Goal: Information Seeking & Learning: Learn about a topic

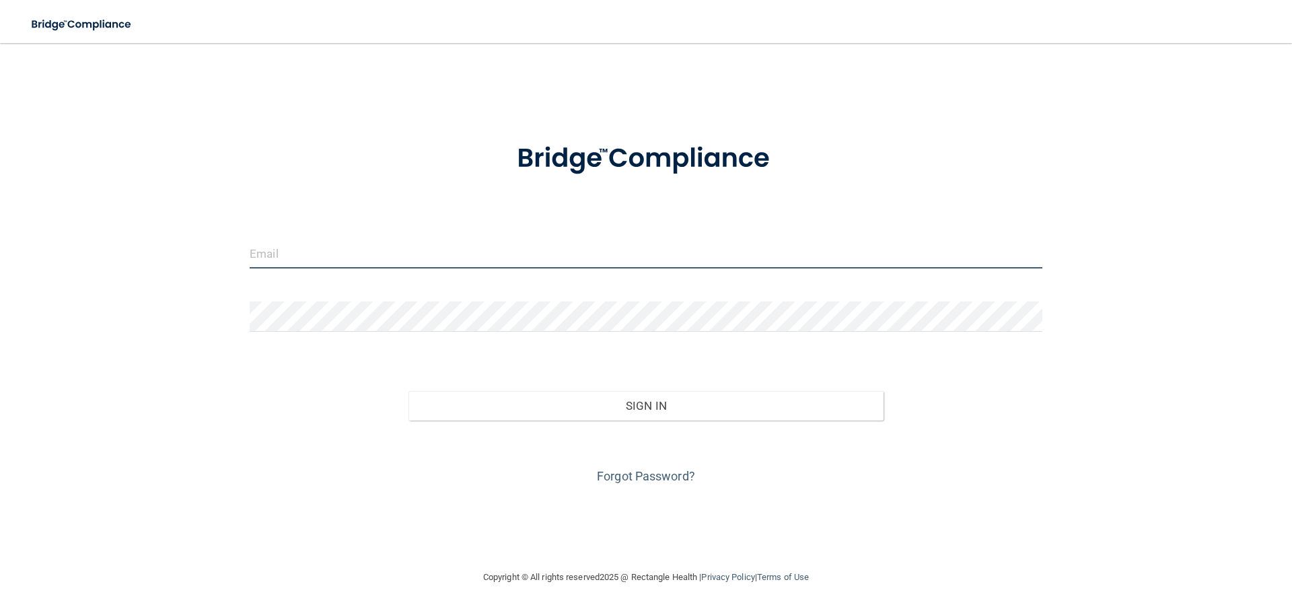
click at [417, 256] on input "email" at bounding box center [646, 253] width 793 height 30
type input "[EMAIL_ADDRESS][DOMAIN_NAME]"
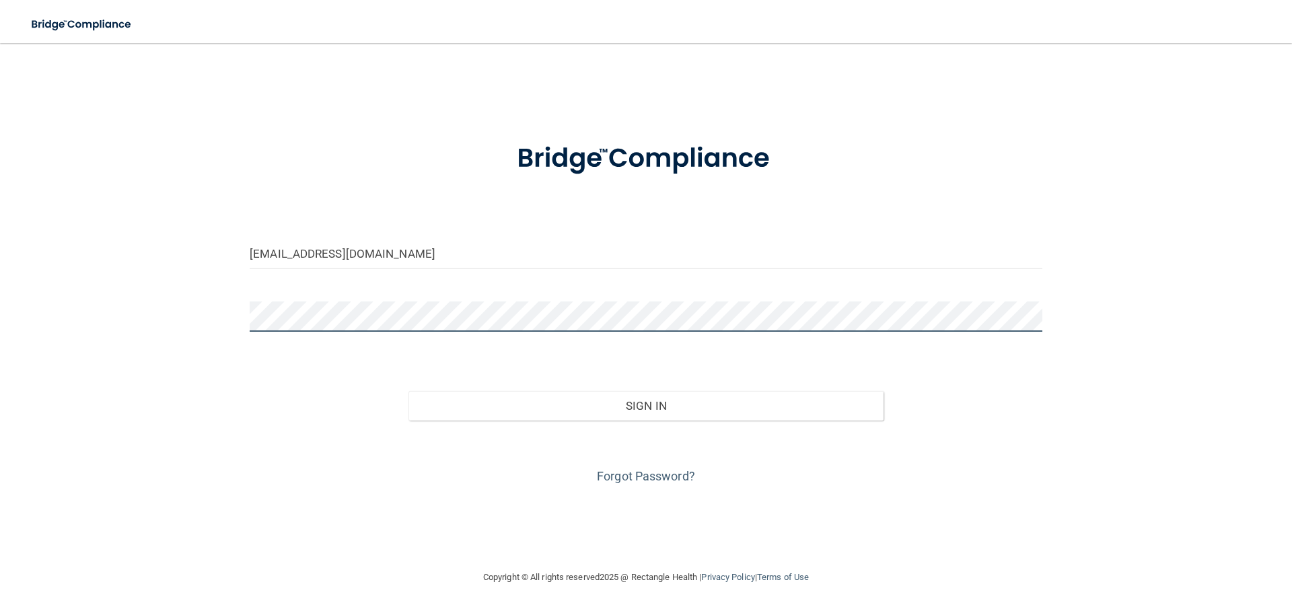
click at [408, 391] on button "Sign In" at bounding box center [646, 406] width 476 height 30
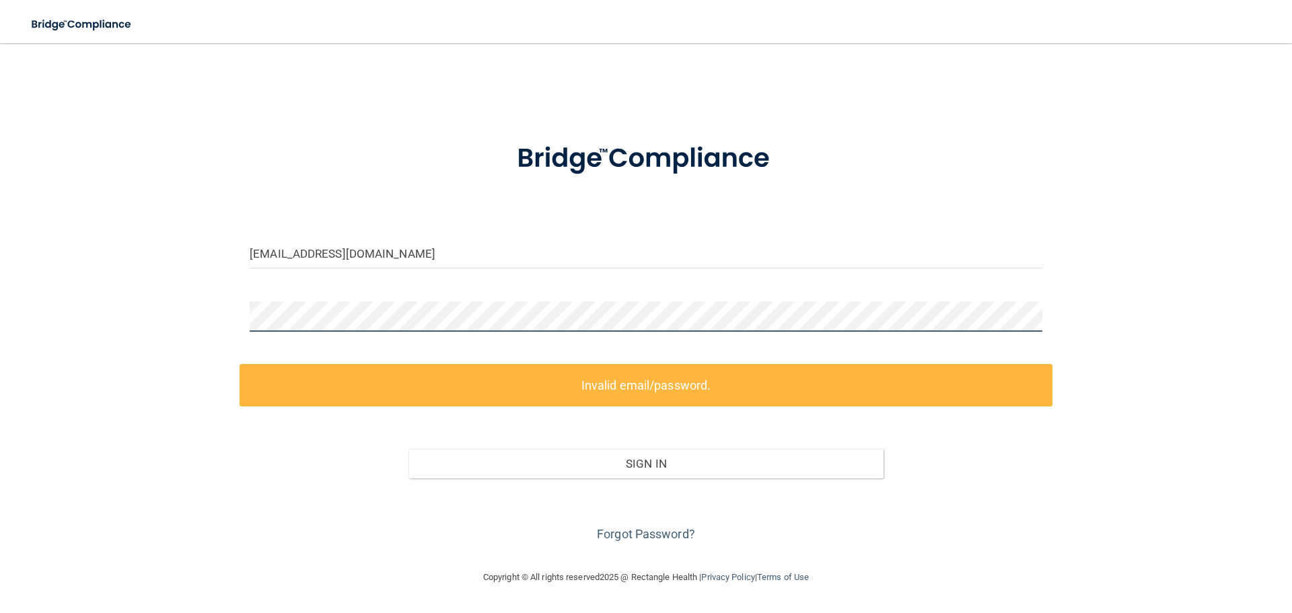
click at [215, 317] on div "amackie@bayoral.com Invalid email/password. You don't have permission to access…" at bounding box center [646, 306] width 1238 height 499
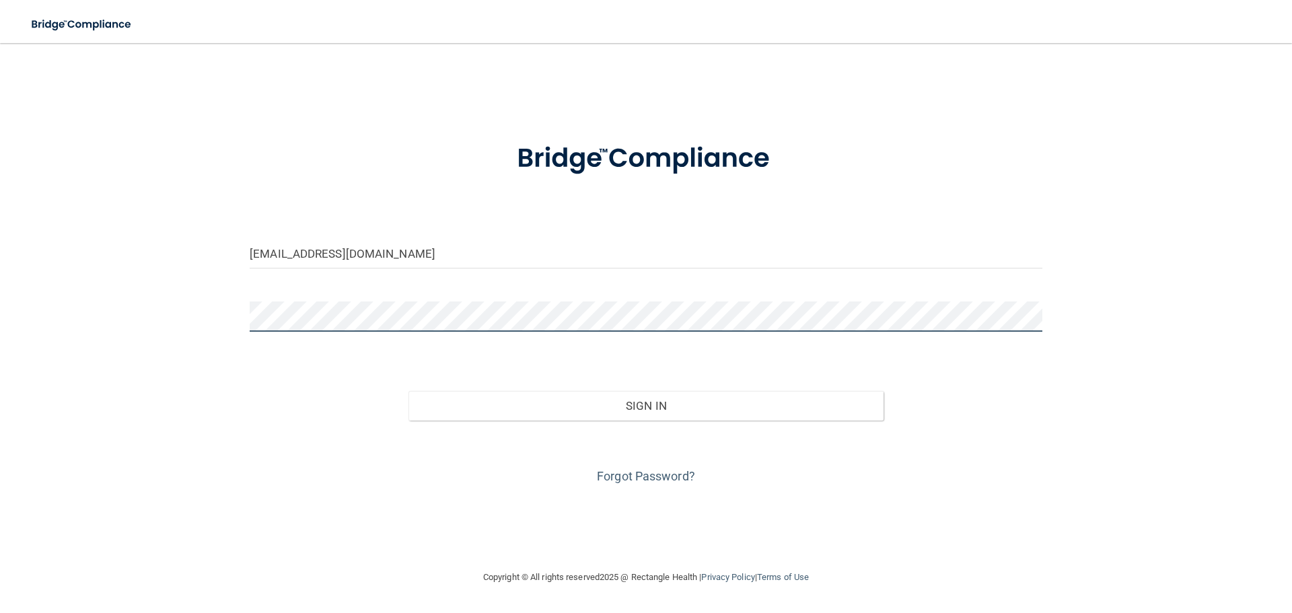
click at [408, 391] on button "Sign In" at bounding box center [646, 406] width 476 height 30
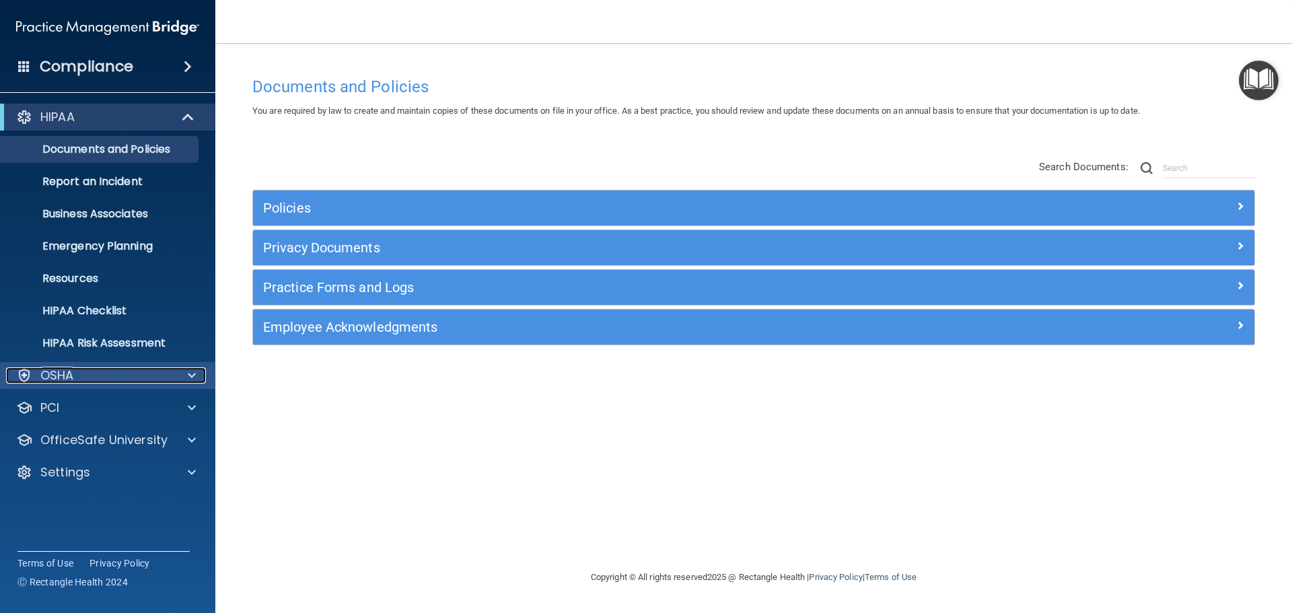
click at [77, 371] on div "OSHA" at bounding box center [89, 375] width 167 height 16
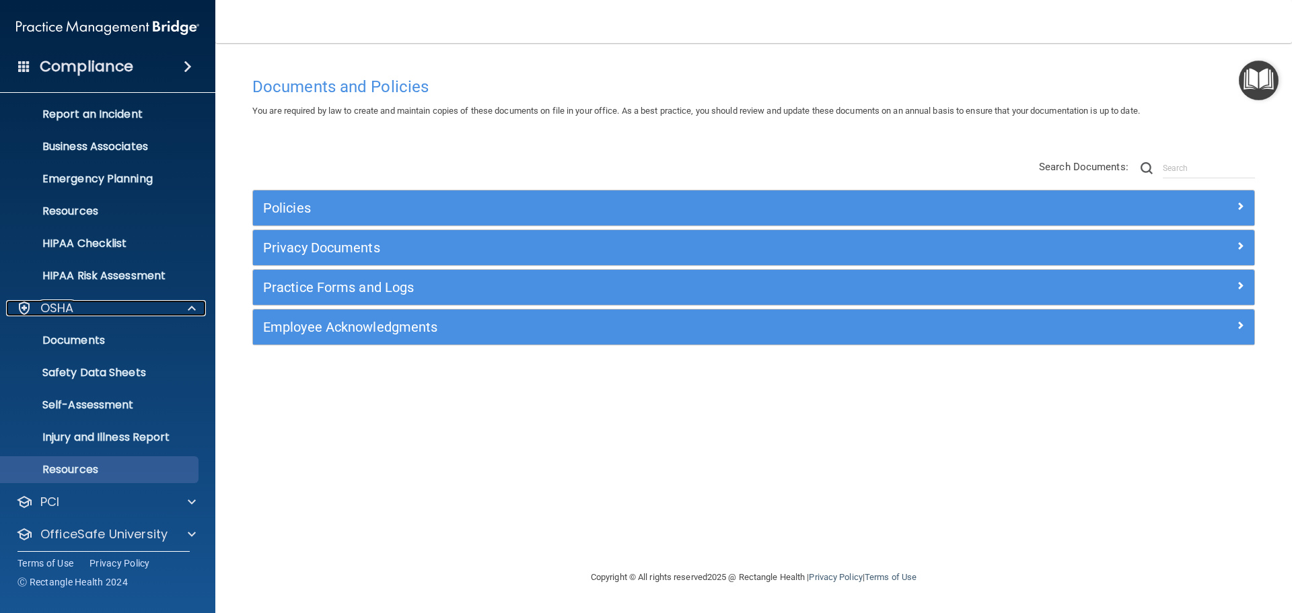
scroll to position [107, 0]
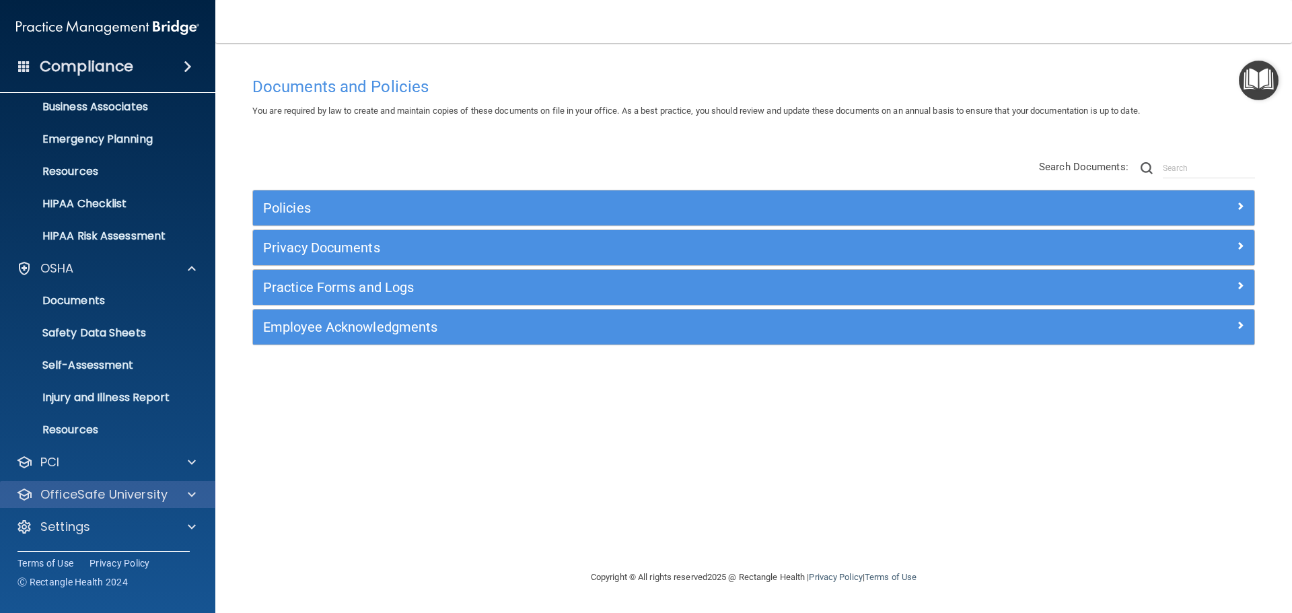
click at [93, 483] on div "OfficeSafe University" at bounding box center [108, 494] width 216 height 27
click at [197, 494] on div at bounding box center [190, 495] width 34 height 16
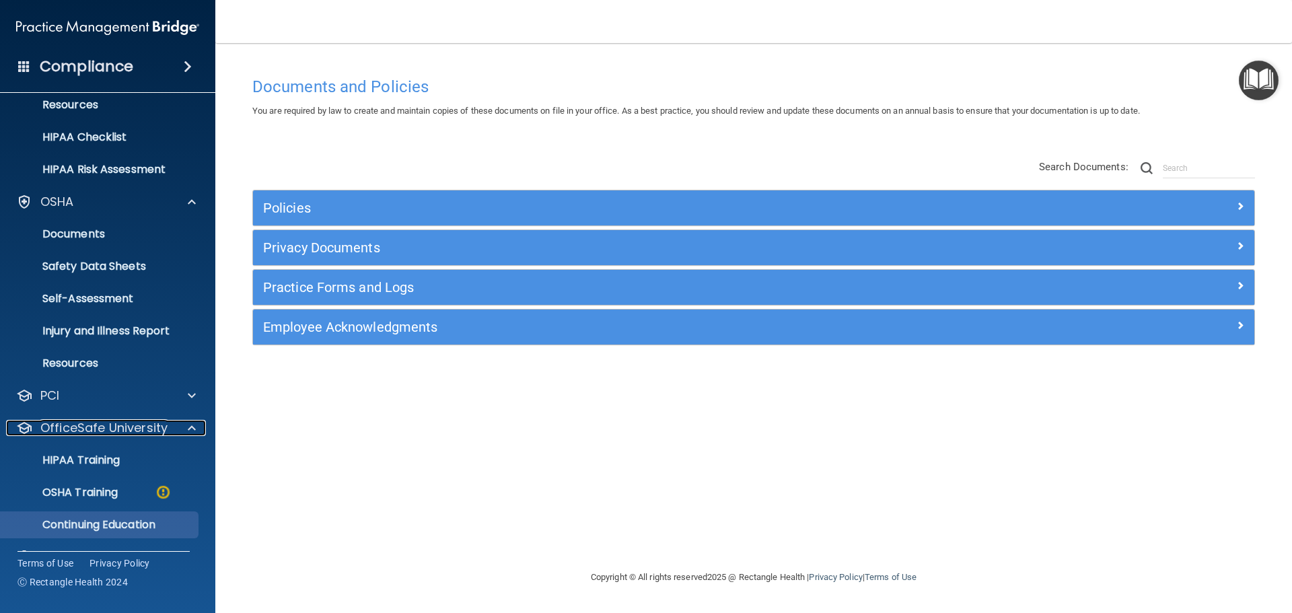
scroll to position [204, 0]
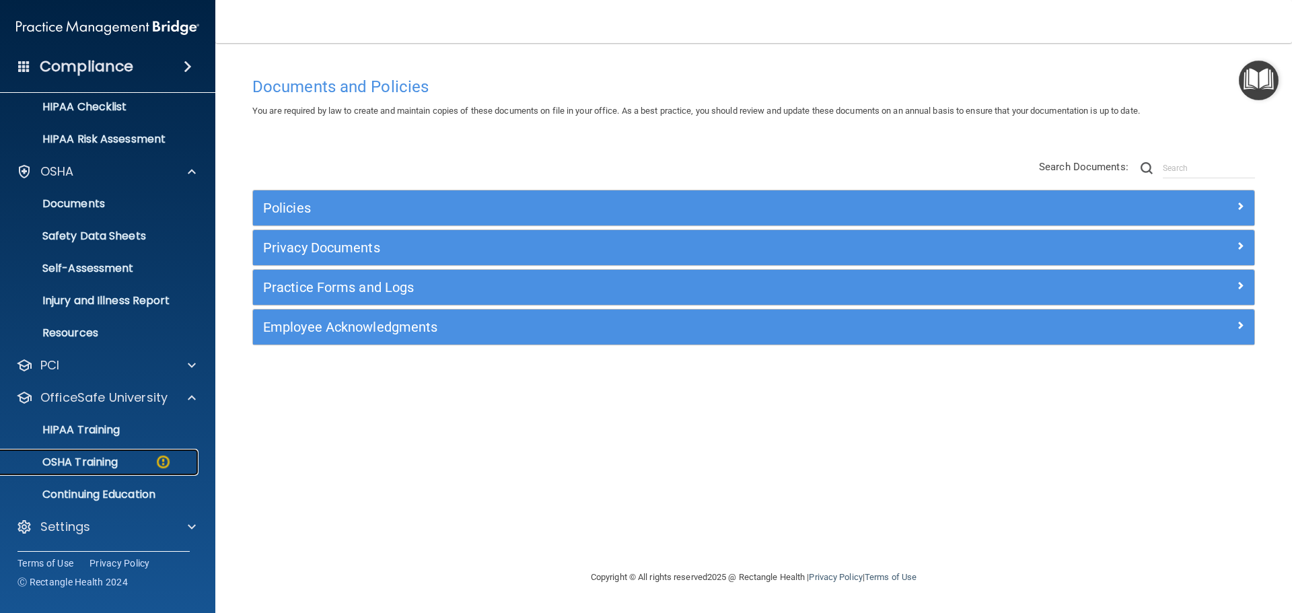
click at [71, 464] on p "OSHA Training" at bounding box center [63, 462] width 109 height 13
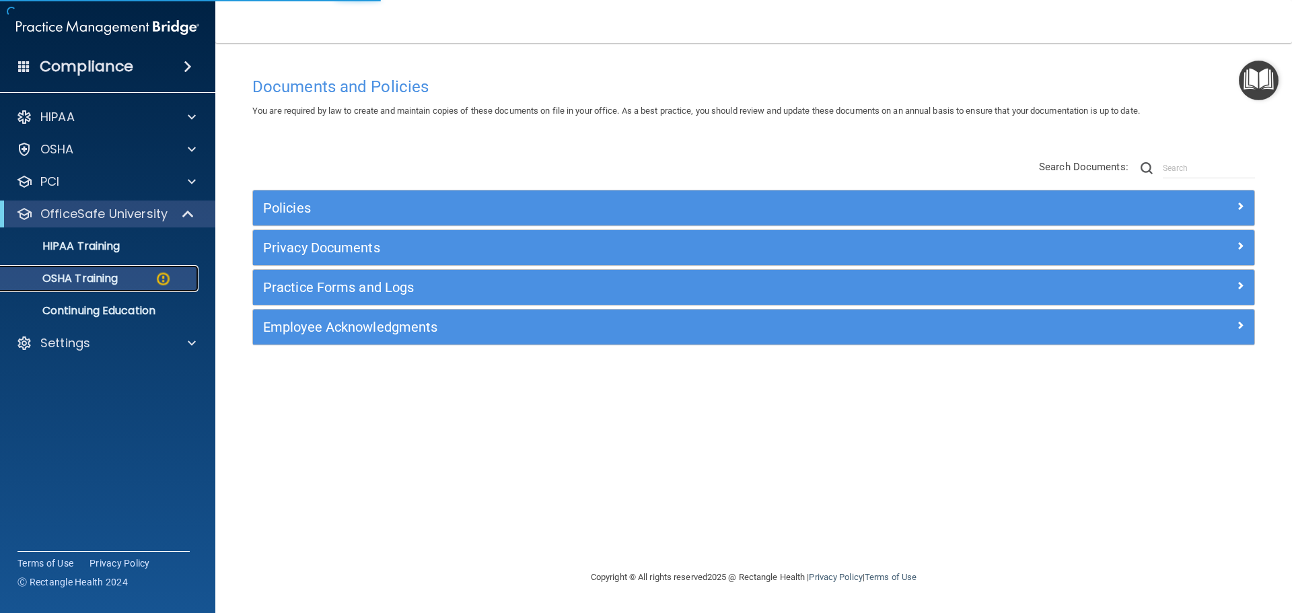
click at [96, 280] on p "OSHA Training" at bounding box center [63, 278] width 109 height 13
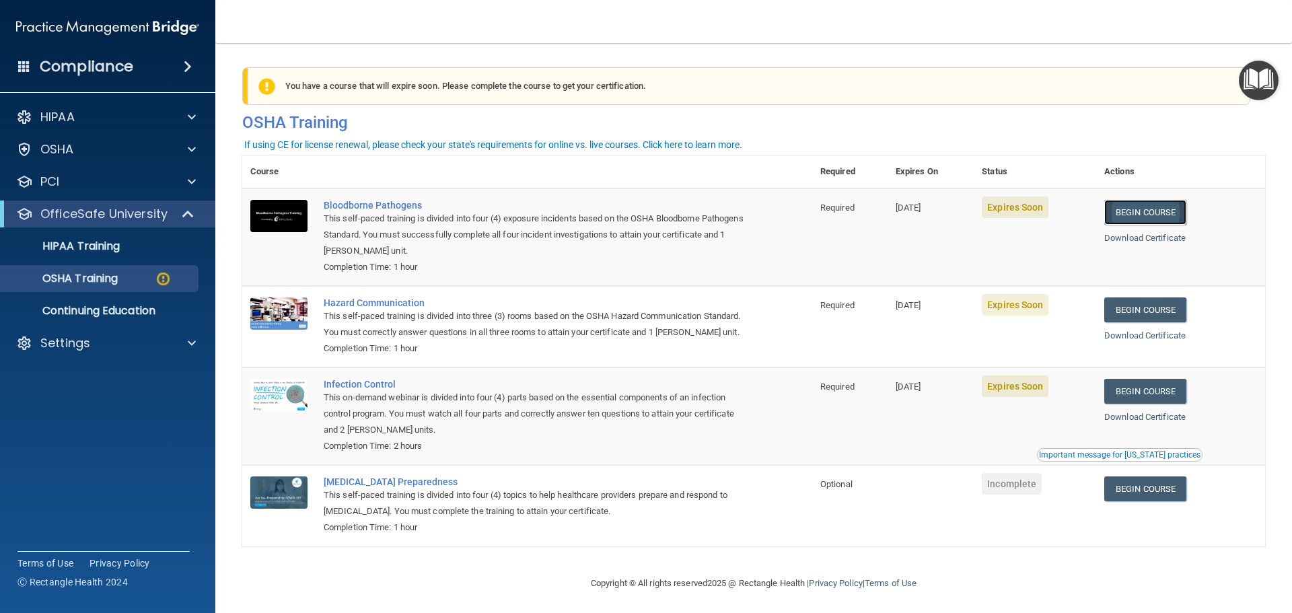
click at [1166, 217] on link "Begin Course" at bounding box center [1145, 212] width 82 height 25
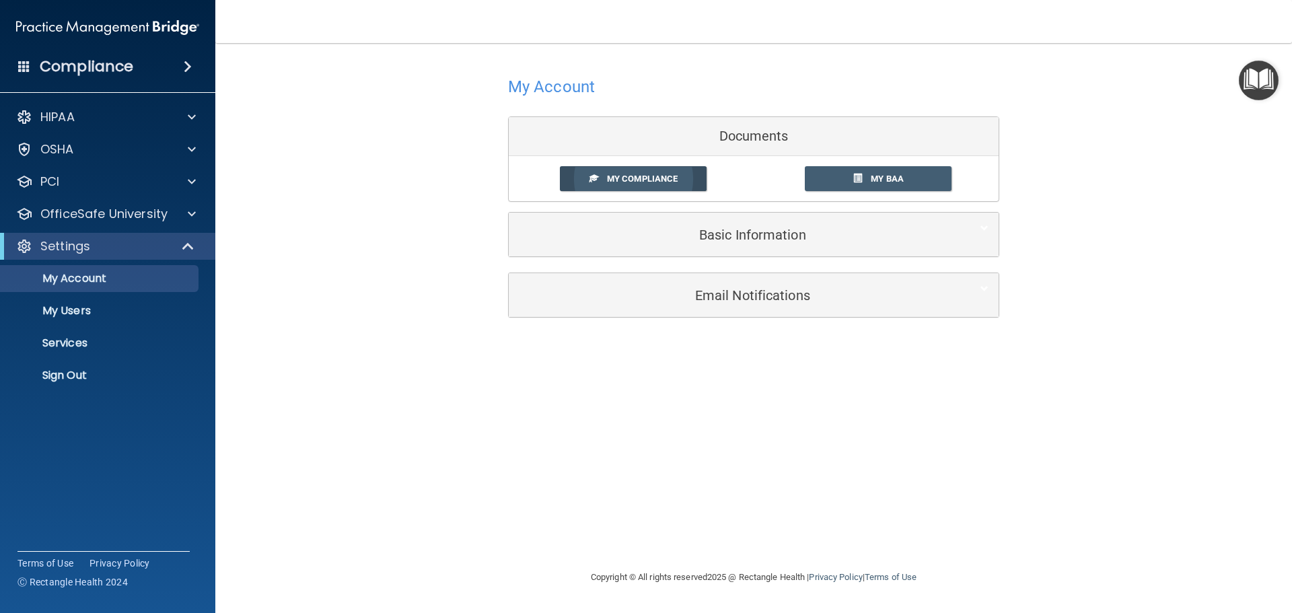
click at [665, 173] on link "My Compliance" at bounding box center [633, 178] width 147 height 25
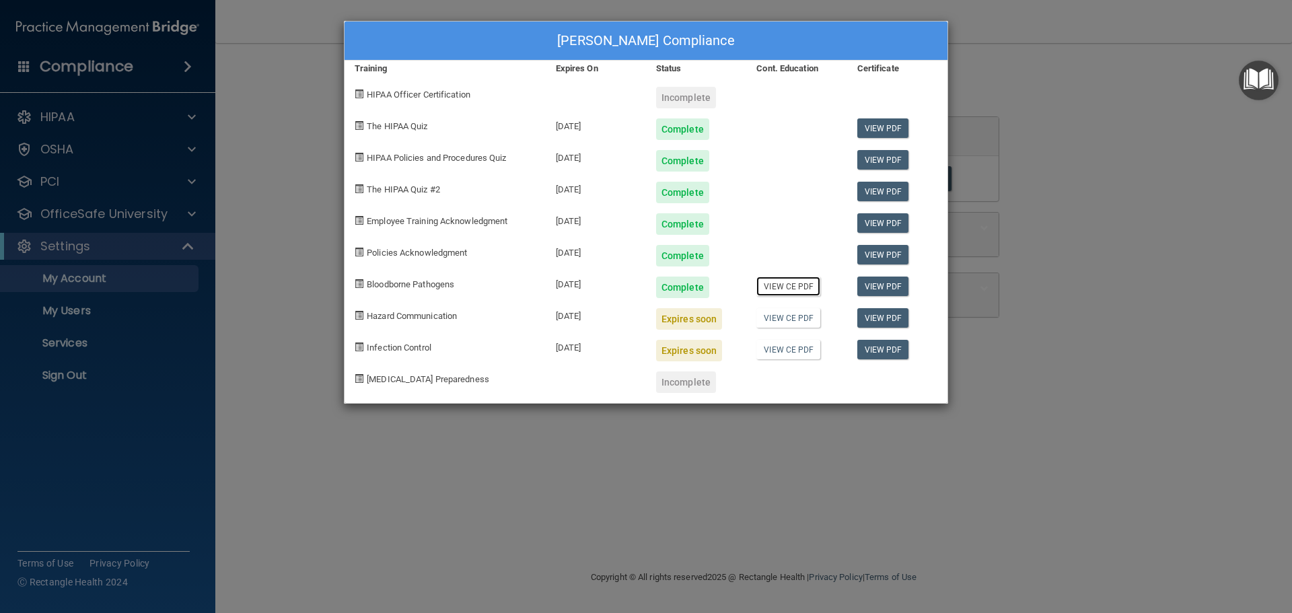
click at [794, 289] on link "View CE PDF" at bounding box center [788, 287] width 64 height 20
click at [869, 292] on link "View PDF" at bounding box center [883, 287] width 52 height 20
click at [1003, 448] on div "Angie Mackie's Compliance Training Expires On Status Cont. Education Certificat…" at bounding box center [646, 306] width 1292 height 613
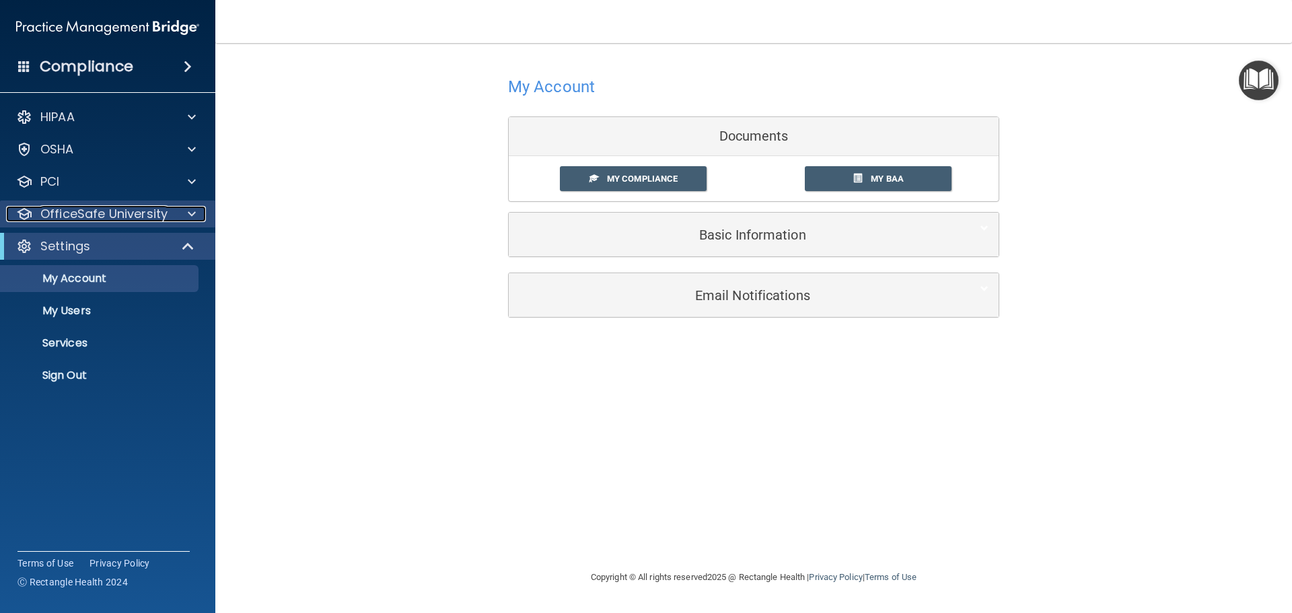
click at [192, 213] on span at bounding box center [192, 214] width 8 height 16
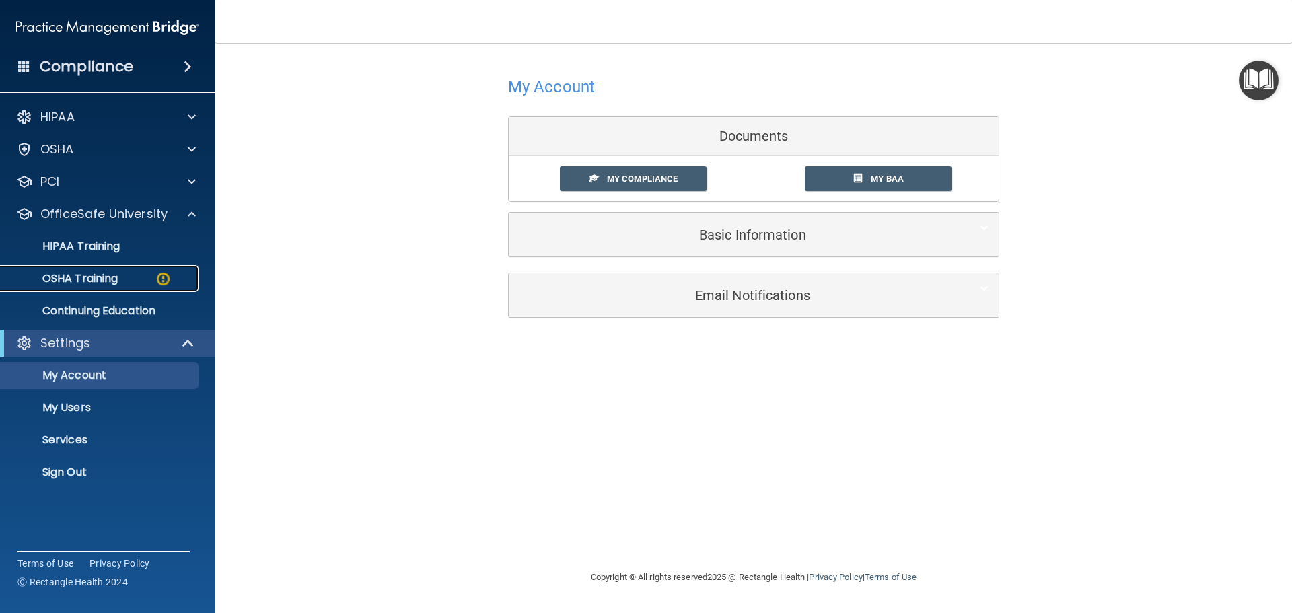
click at [90, 277] on p "OSHA Training" at bounding box center [63, 278] width 109 height 13
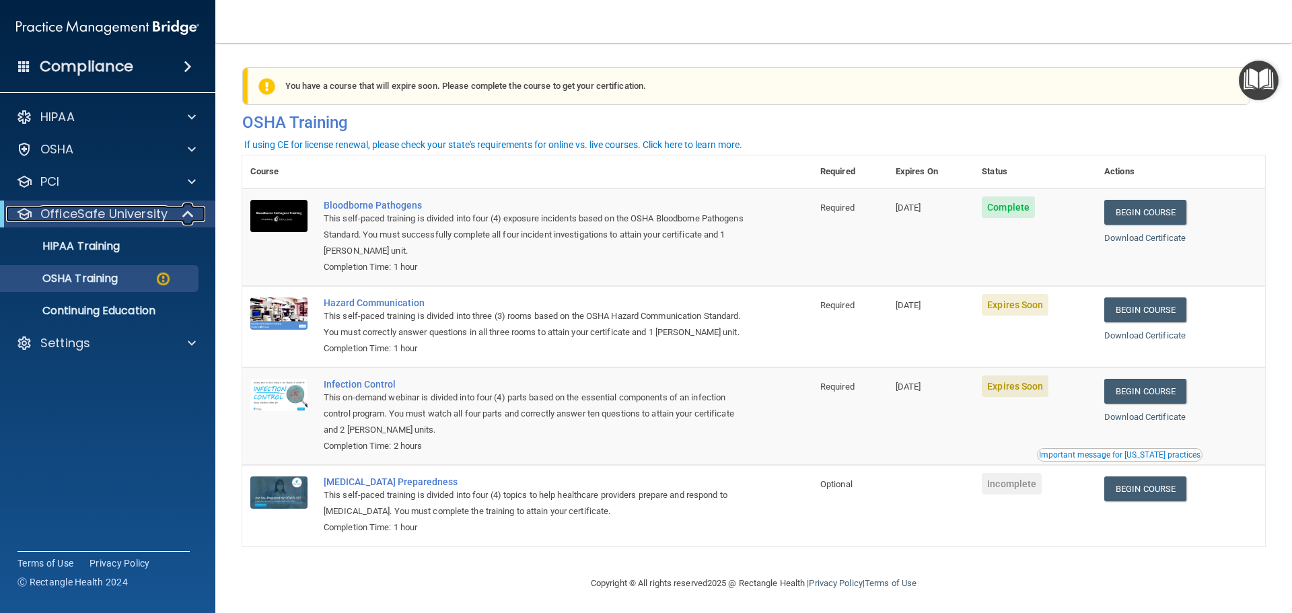
click at [195, 217] on div at bounding box center [188, 214] width 33 height 16
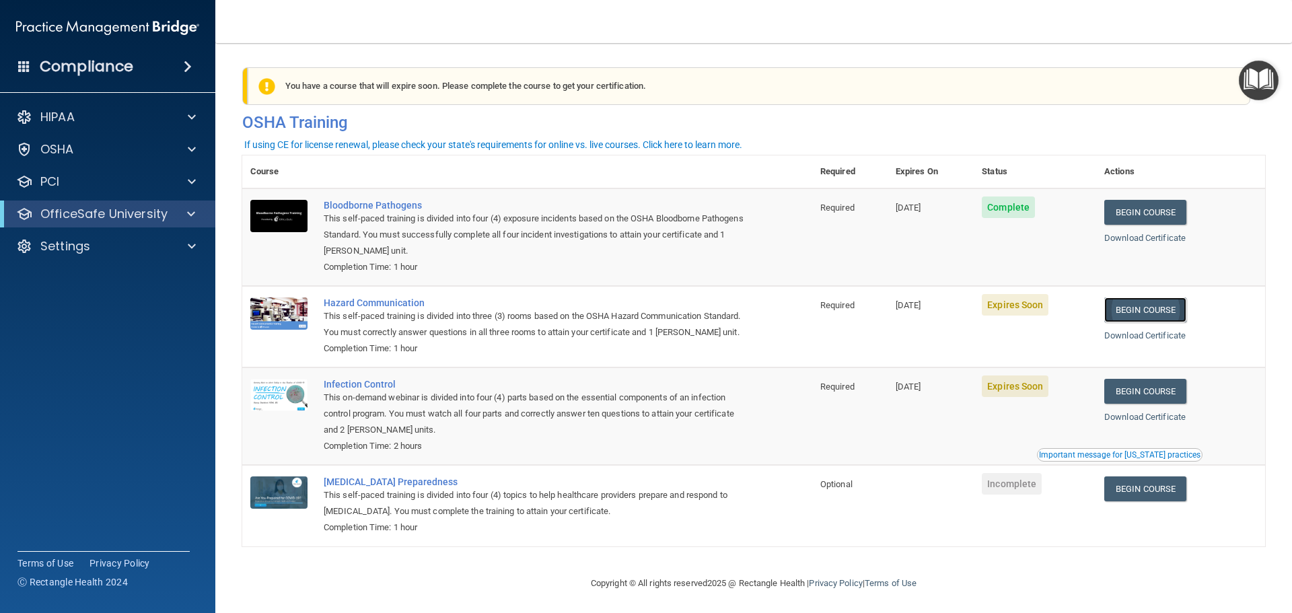
click at [1153, 312] on link "Begin Course" at bounding box center [1145, 309] width 82 height 25
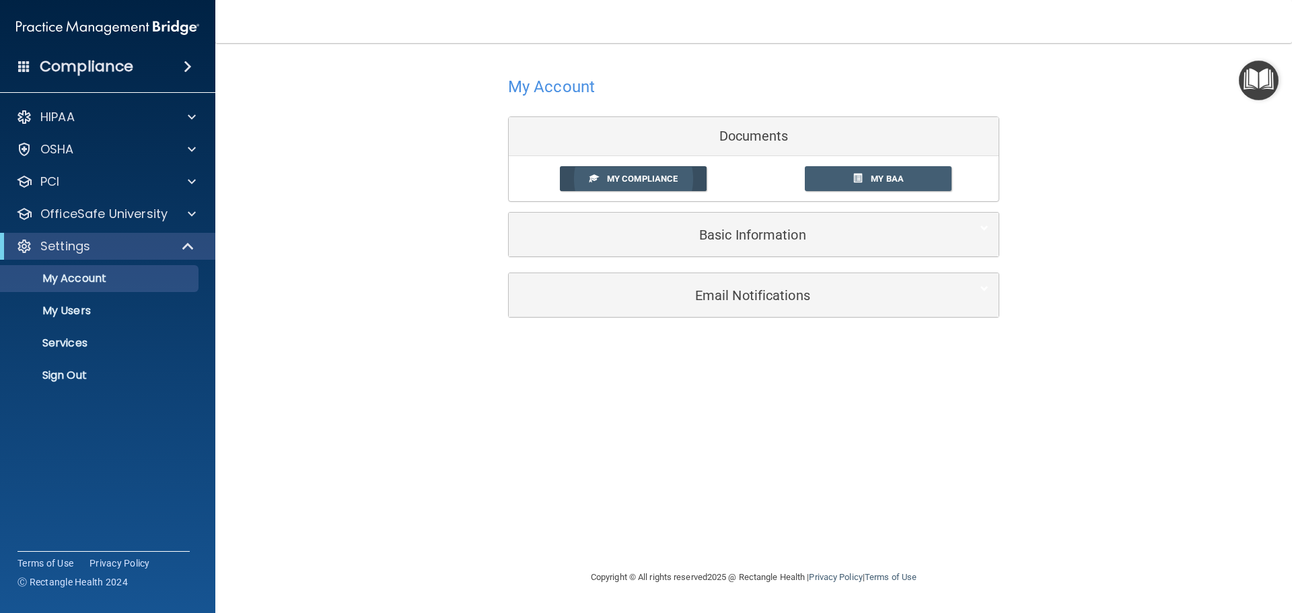
click at [663, 186] on link "My Compliance" at bounding box center [633, 178] width 147 height 25
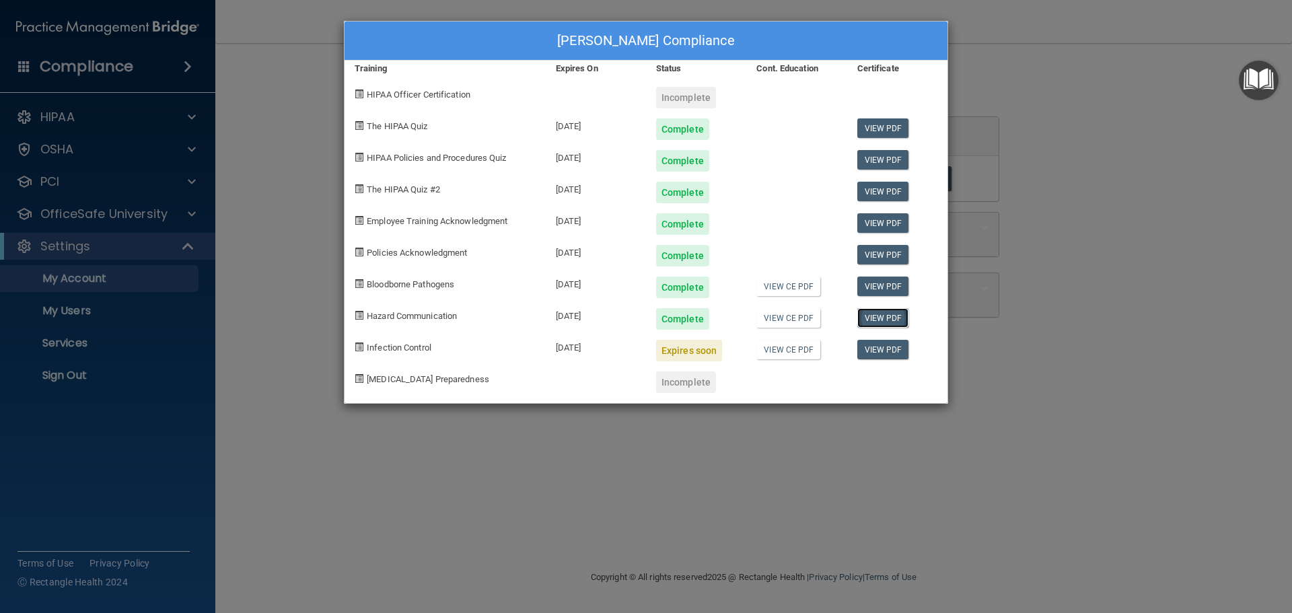
click at [889, 322] on link "View PDF" at bounding box center [883, 318] width 52 height 20
click at [1067, 177] on div "Angie Mackie's Compliance Training Expires On Status Cont. Education Certificat…" at bounding box center [646, 306] width 1292 height 613
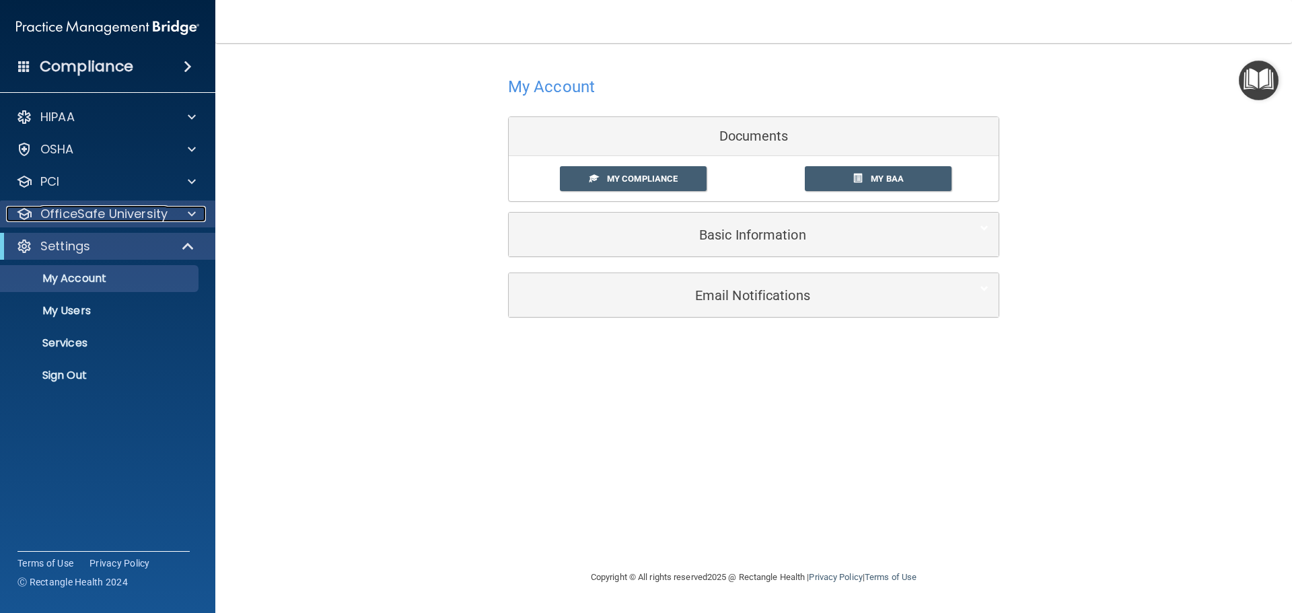
click at [76, 213] on p "OfficeSafe University" at bounding box center [103, 214] width 127 height 16
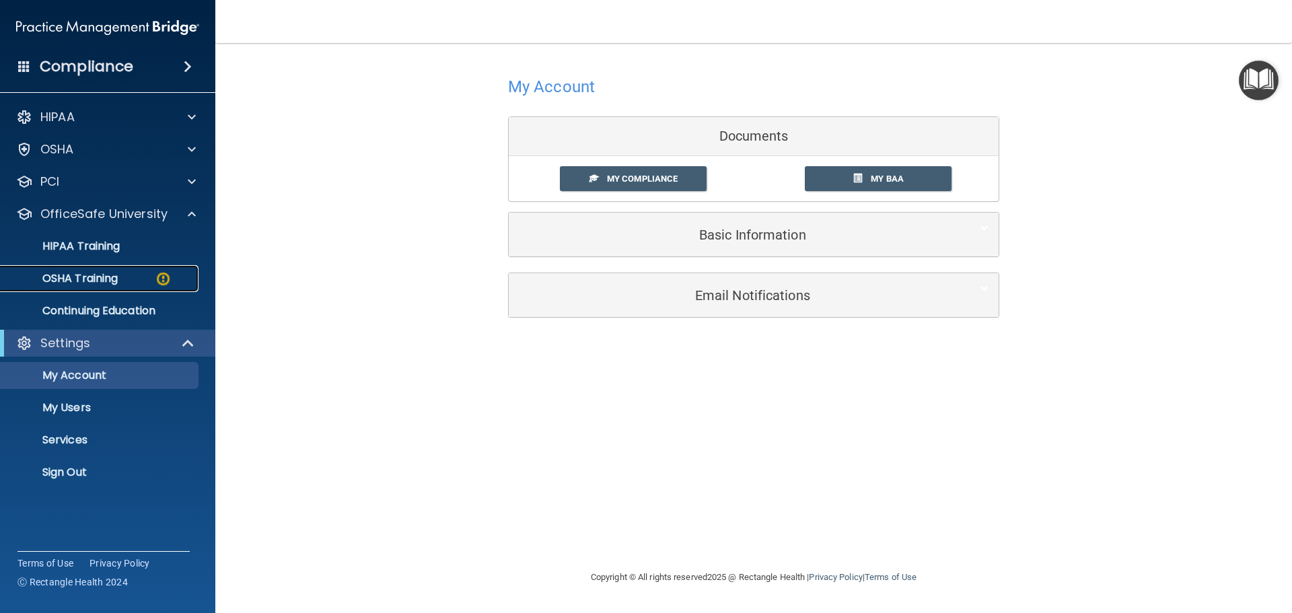
click at [118, 273] on p "OSHA Training" at bounding box center [63, 278] width 109 height 13
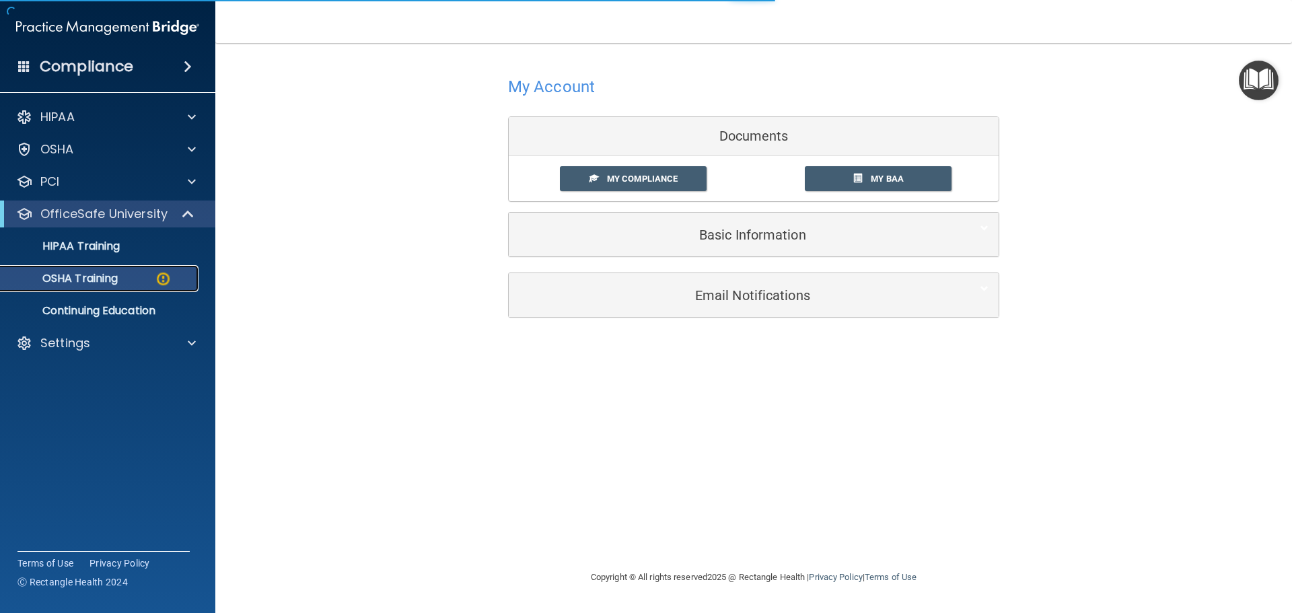
click at [99, 279] on p "OSHA Training" at bounding box center [63, 278] width 109 height 13
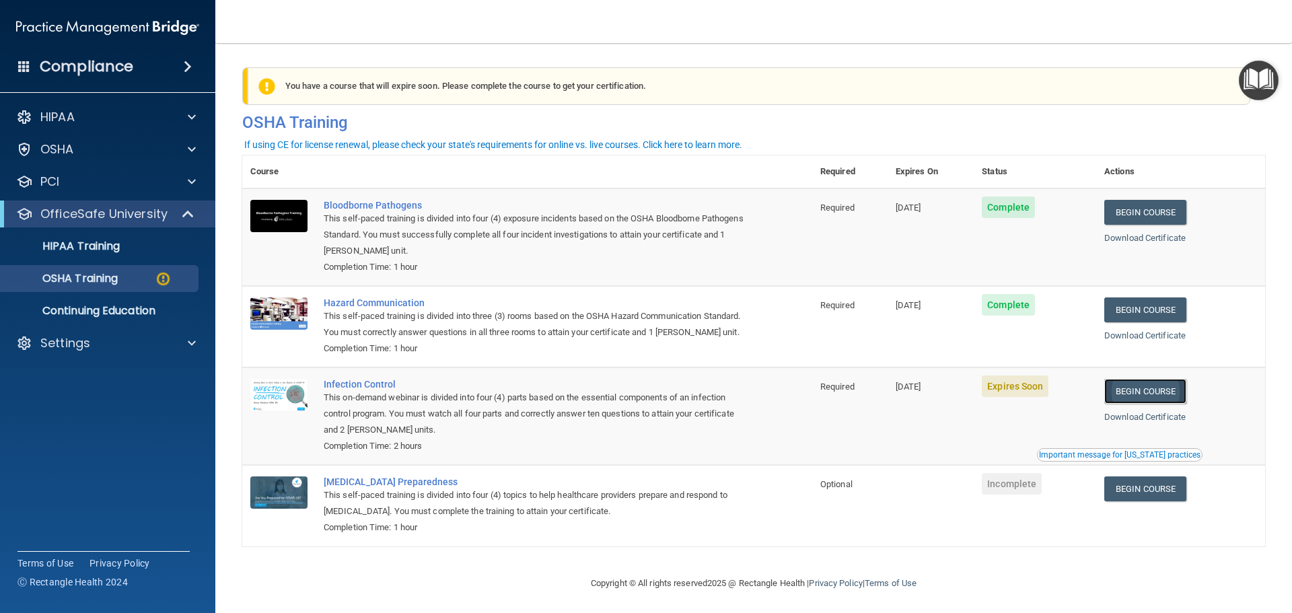
click at [1149, 404] on link "Begin Course" at bounding box center [1145, 391] width 82 height 25
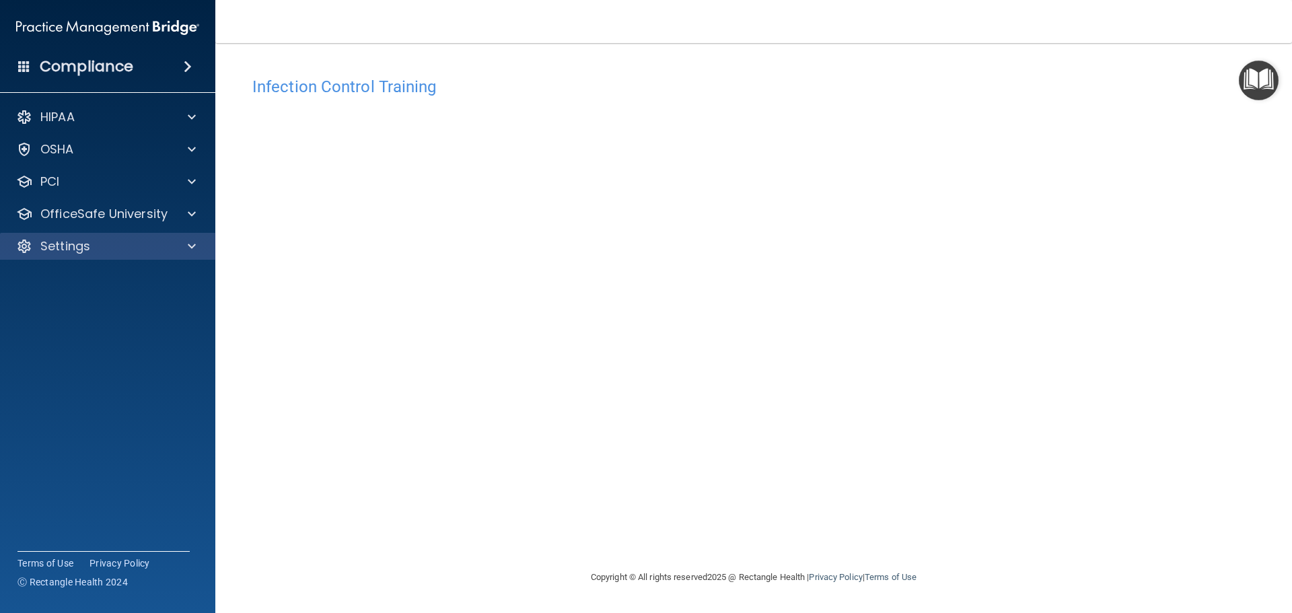
click at [51, 258] on div "Settings" at bounding box center [108, 246] width 216 height 27
click at [100, 243] on div "Settings" at bounding box center [89, 246] width 167 height 16
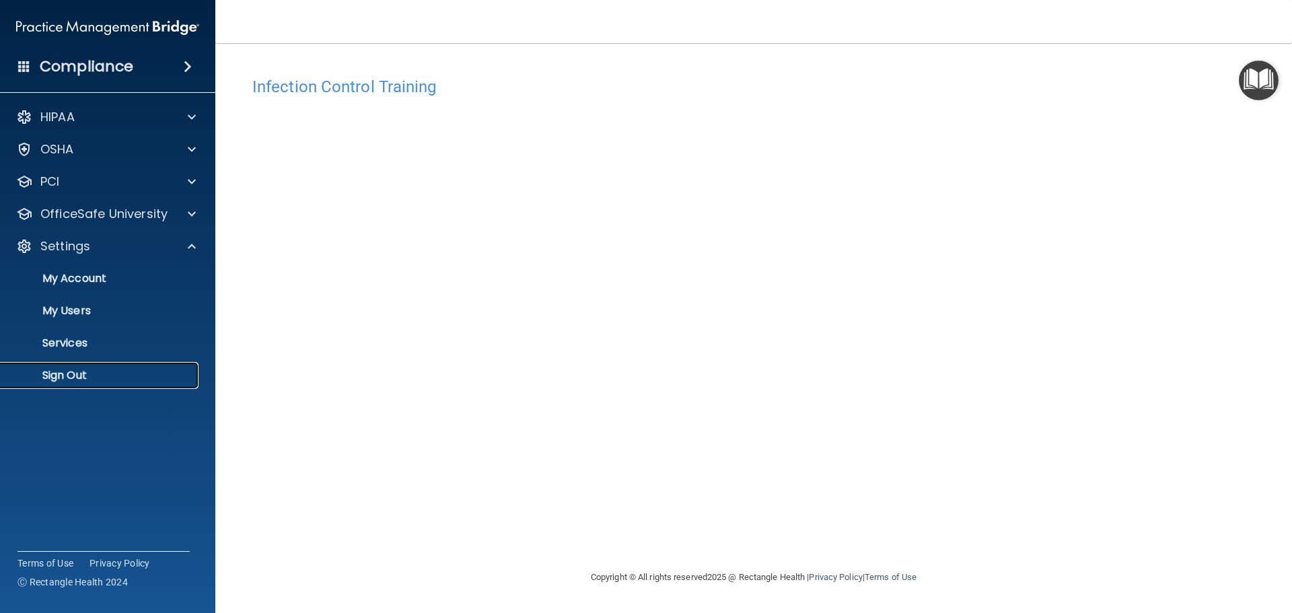
click at [66, 376] on p "Sign Out" at bounding box center [101, 375] width 184 height 13
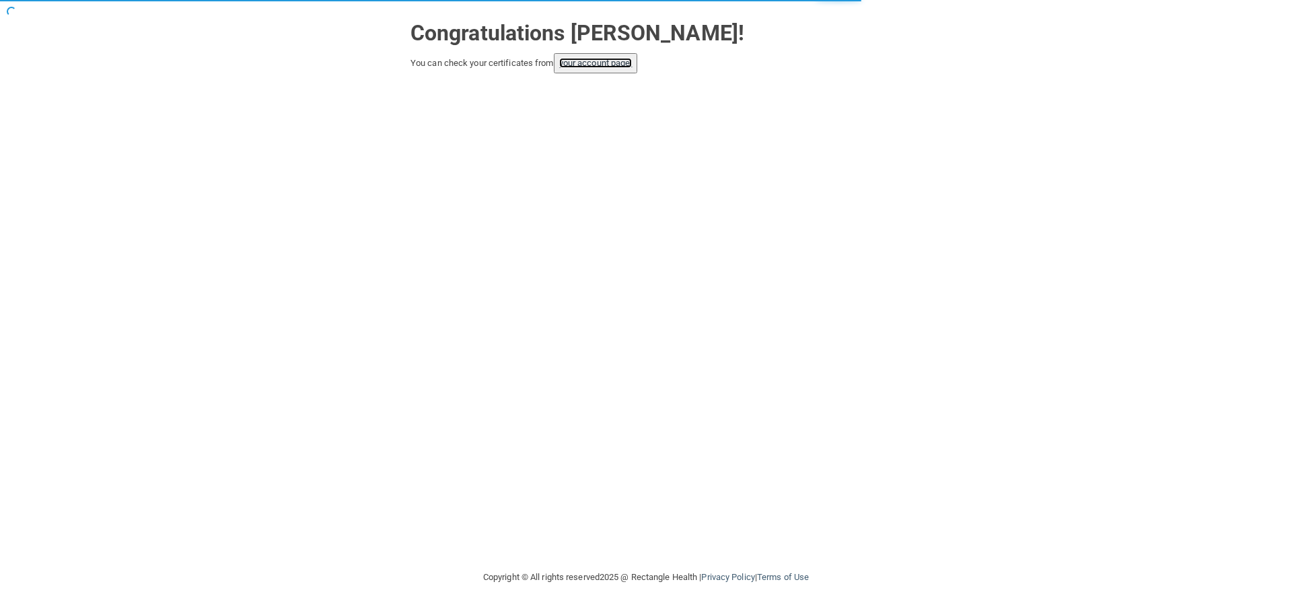
click at [597, 66] on link "your account page!" at bounding box center [595, 63] width 73 height 10
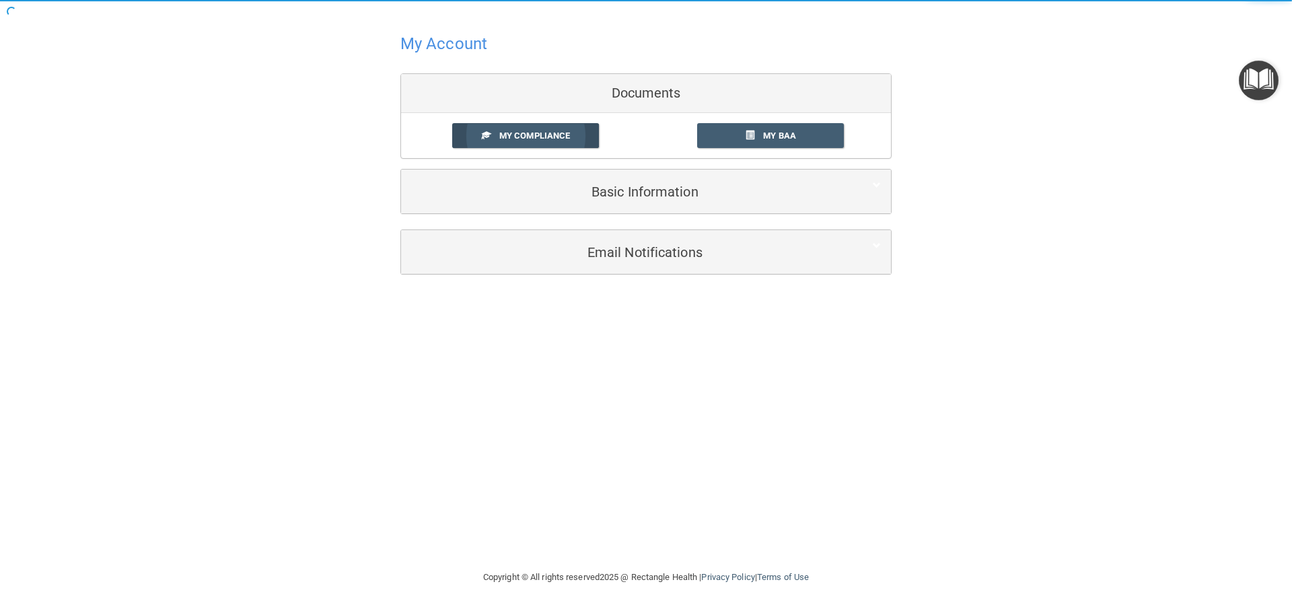
click at [565, 139] on span "My Compliance" at bounding box center [534, 136] width 71 height 10
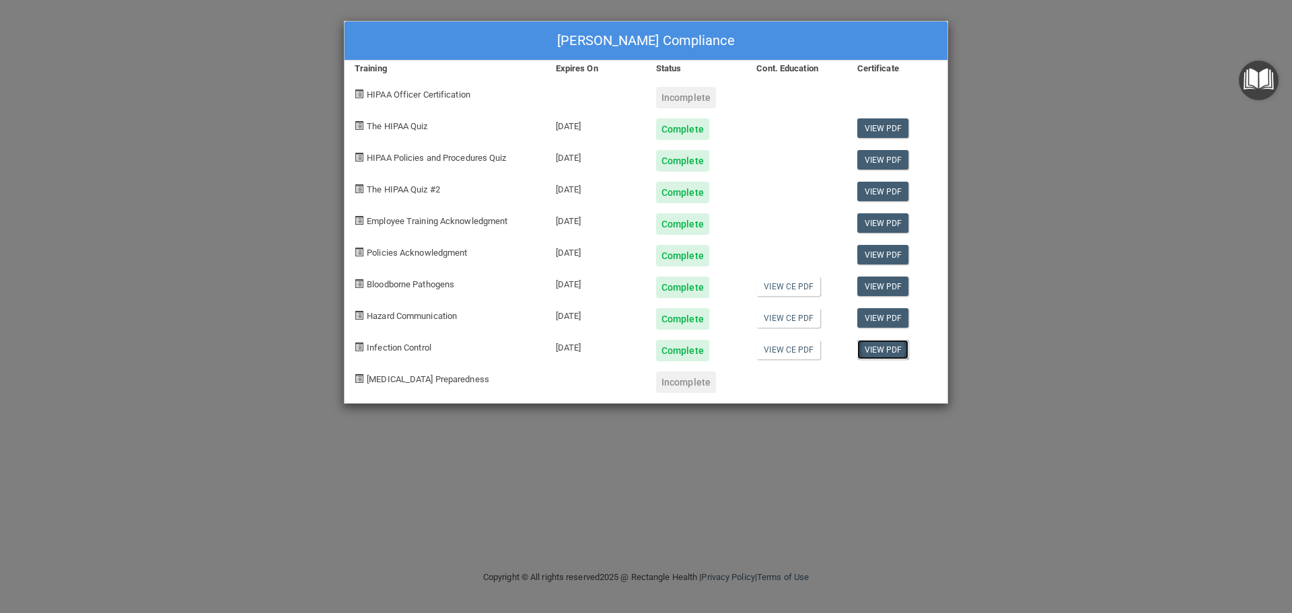
click at [885, 349] on link "View PDF" at bounding box center [883, 350] width 52 height 20
